Goal: Navigation & Orientation: Find specific page/section

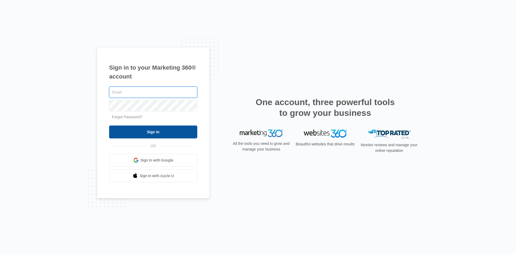
type input "greg@gregklymcoaching.com"
click at [155, 131] on input "Sign In" at bounding box center [153, 131] width 88 height 13
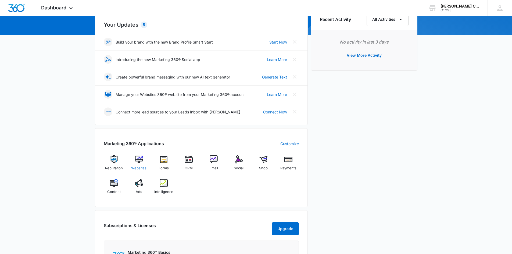
scroll to position [81, 0]
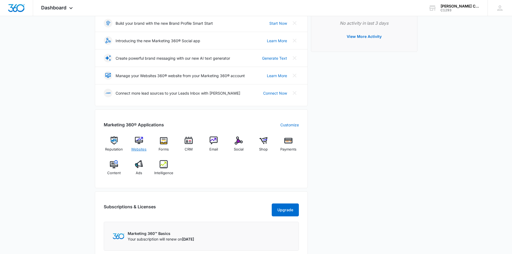
click at [141, 151] on span "Websites" at bounding box center [138, 149] width 15 height 5
